Goal: Answer question/provide support

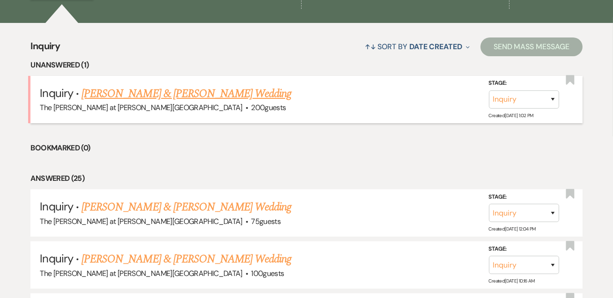
scroll to position [340, 0]
click at [150, 89] on link "[PERSON_NAME] & [PERSON_NAME] Wedding" at bounding box center [186, 93] width 210 height 17
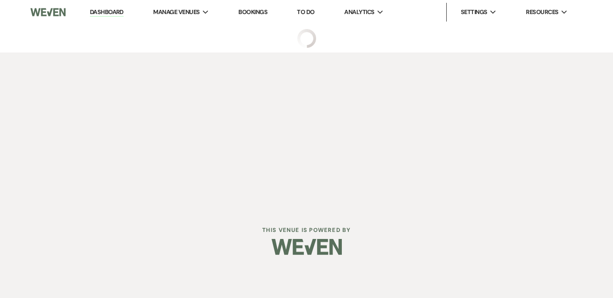
select select "17"
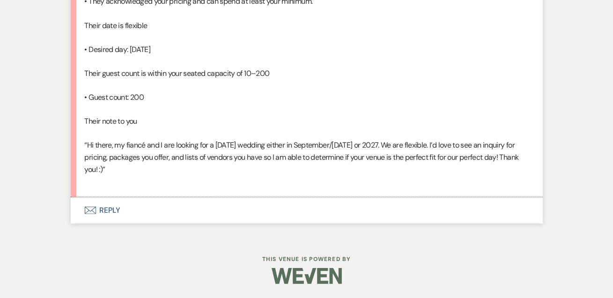
scroll to position [837, 0]
click at [112, 210] on button "Envelope Reply" at bounding box center [307, 210] width 472 height 26
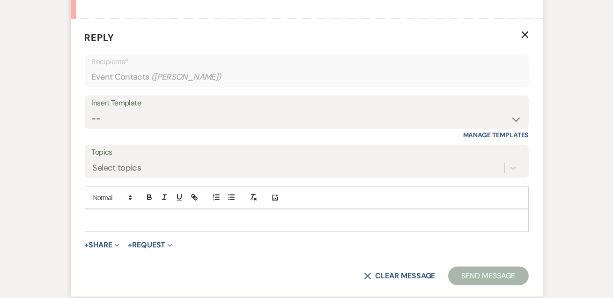
scroll to position [982, 0]
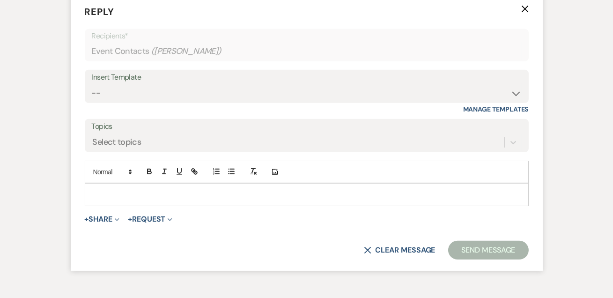
click at [139, 84] on div "Insert Template" at bounding box center [307, 78] width 430 height 14
click at [138, 114] on div "Insert Template -- Weven Planning Portal Introduction (Booked Events) Tour Requ…" at bounding box center [307, 92] width 444 height 44
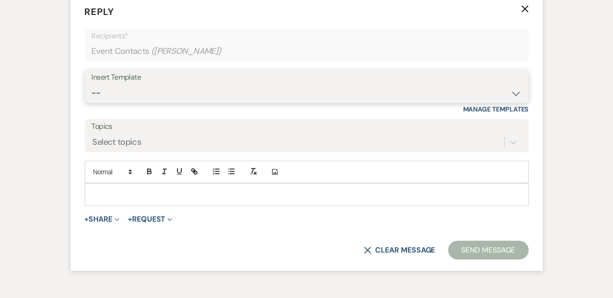
click at [135, 102] on select "-- Weven Planning Portal Introduction (Booked Events) Tour Request Response Fol…" at bounding box center [307, 93] width 430 height 18
select select "4367"
click at [92, 102] on select "-- Weven Planning Portal Introduction (Booked Events) Tour Request Response Fol…" at bounding box center [307, 93] width 430 height 18
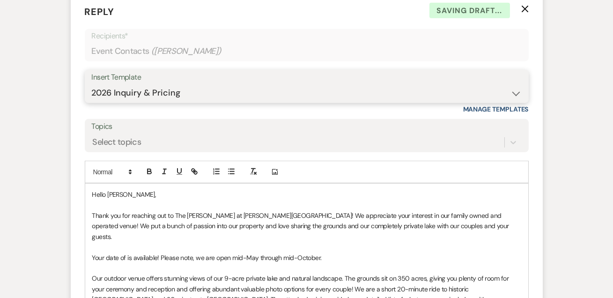
scroll to position [1153, 0]
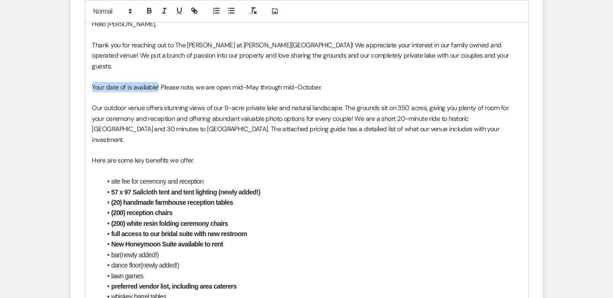
drag, startPoint x: 92, startPoint y: 133, endPoint x: 156, endPoint y: 132, distance: 64.6
click at [156, 91] on span "Your date of is available! Please note, we are open mid-May through mid-October." at bounding box center [206, 87] width 229 height 8
click at [393, 92] on p "The last open fall 2026 dates are 9/12 and 10/10. Please note, we are open mid-…" at bounding box center [306, 87] width 429 height 10
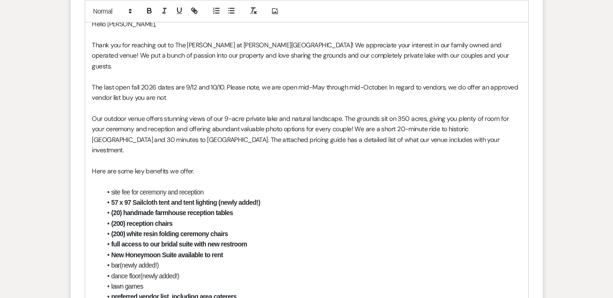
click at [180, 103] on p "The last open fall 2026 dates are 9/12 and 10/10. Please note, we are open mid-…" at bounding box center [306, 92] width 429 height 21
click at [424, 103] on p "The last open fall 2026 dates are 9/12 and 10/10. Please note, we are open mid-…" at bounding box center [306, 92] width 429 height 21
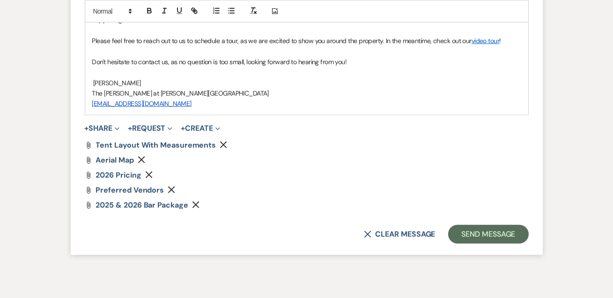
scroll to position [1550, 0]
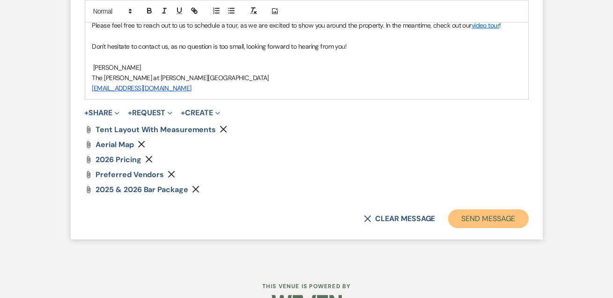
click at [513, 228] on button "Send Message" at bounding box center [488, 218] width 80 height 19
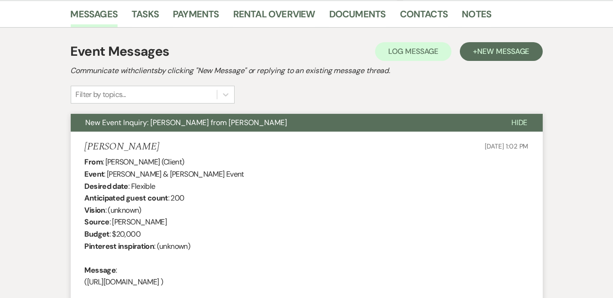
scroll to position [0, 0]
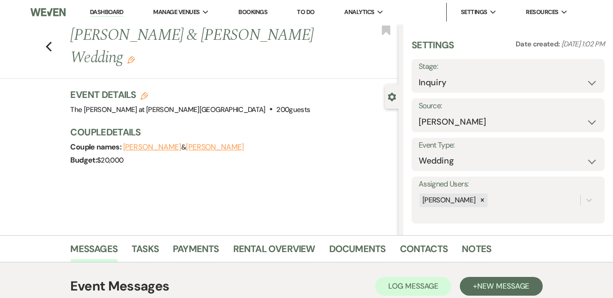
click at [108, 10] on link "Dashboard" at bounding box center [107, 12] width 34 height 9
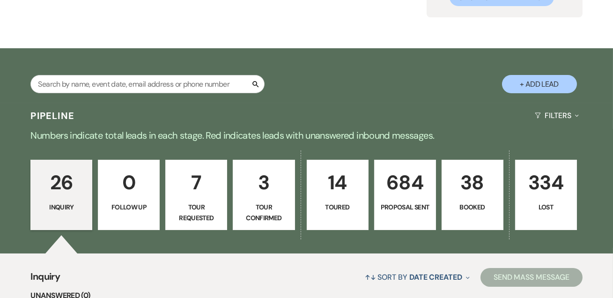
scroll to position [170, 0]
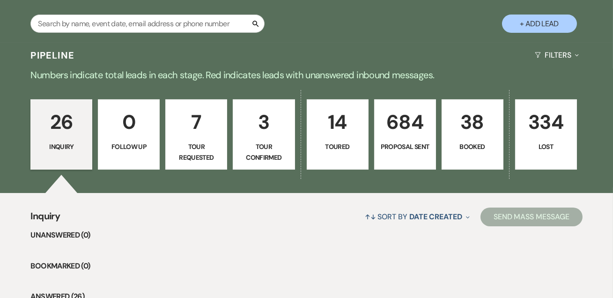
click at [244, 131] on p "3" at bounding box center [264, 121] width 50 height 31
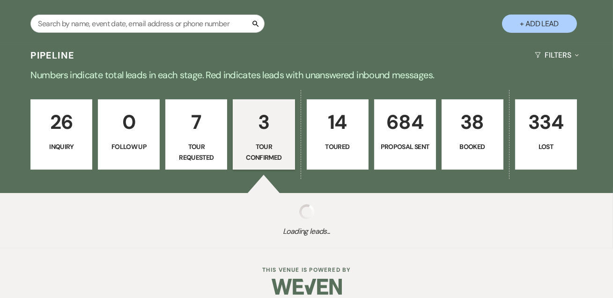
select select "4"
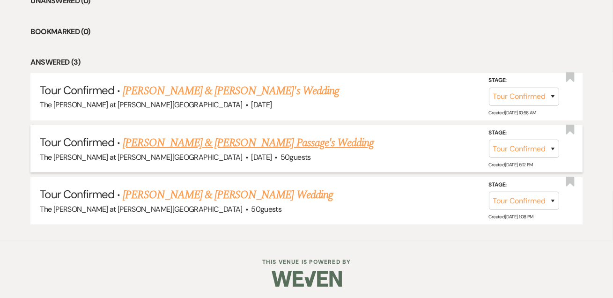
scroll to position [404, 0]
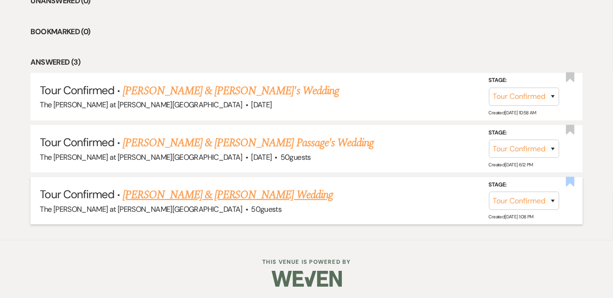
click at [574, 182] on use "button" at bounding box center [570, 181] width 8 height 9
select select "4"
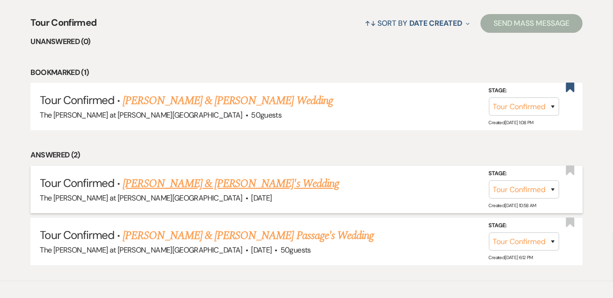
scroll to position [347, 0]
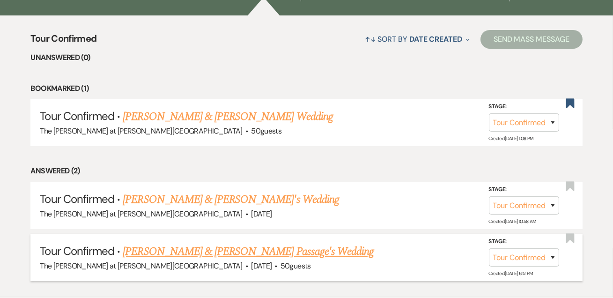
click at [238, 246] on link "[PERSON_NAME] & [PERSON_NAME] Passage's Wedding" at bounding box center [248, 251] width 251 height 17
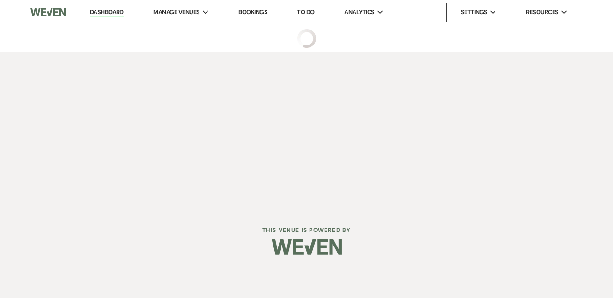
select select "4"
select select "5"
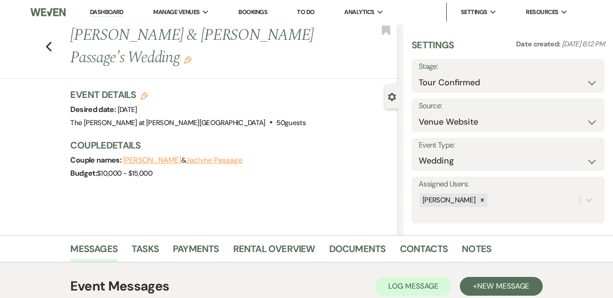
scroll to position [157, 0]
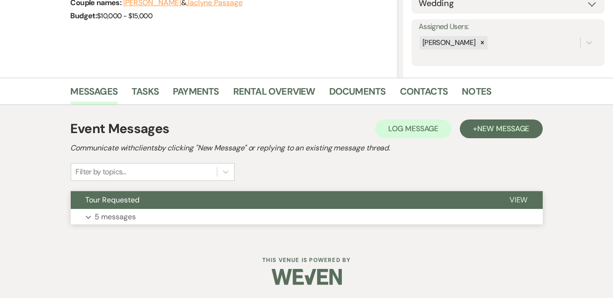
click at [128, 218] on p "5 messages" at bounding box center [115, 217] width 41 height 12
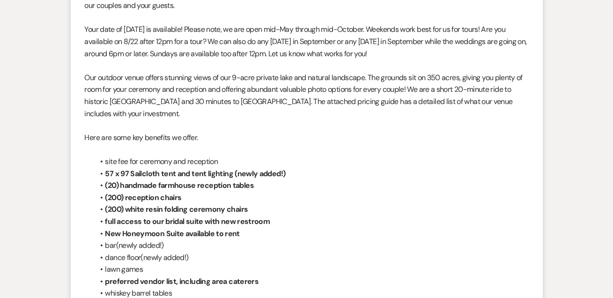
scroll to position [0, 0]
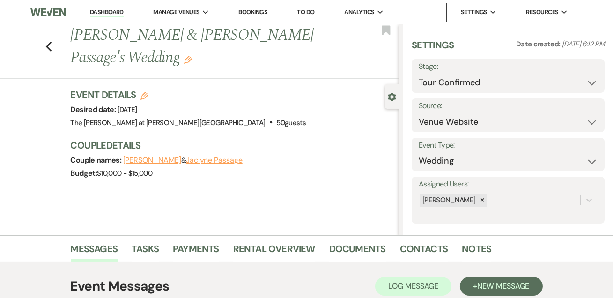
click at [107, 7] on li "Dashboard" at bounding box center [106, 12] width 43 height 19
click at [106, 13] on link "Dashboard" at bounding box center [107, 12] width 34 height 9
